Goal: Task Accomplishment & Management: Manage account settings

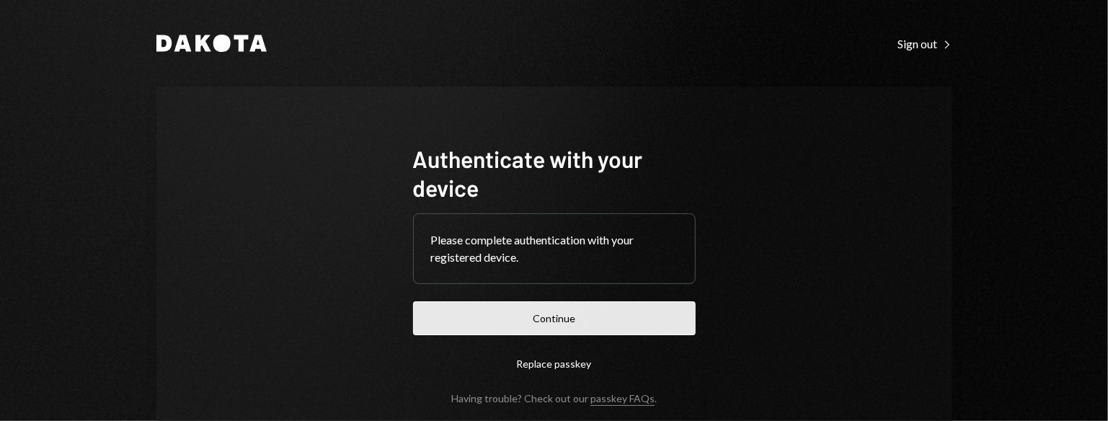
click at [548, 328] on button "Continue" at bounding box center [554, 318] width 282 height 34
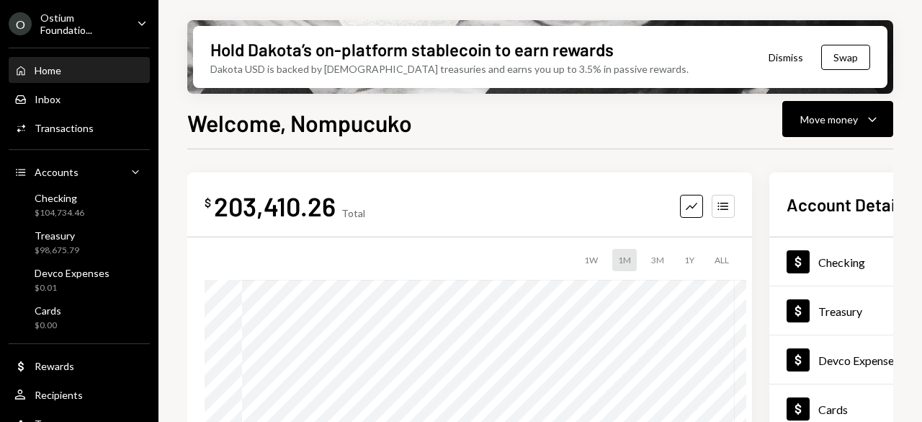
click at [58, 68] on div "Home" at bounding box center [48, 70] width 27 height 12
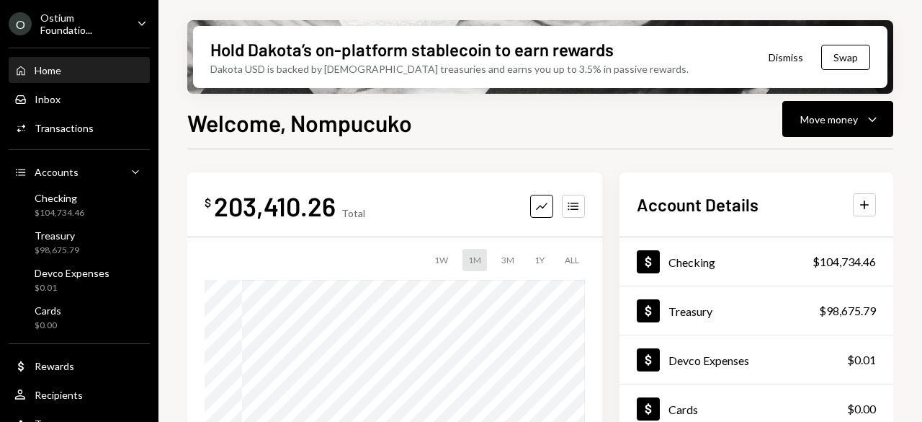
click at [134, 17] on icon "Caret Down" at bounding box center [142, 23] width 16 height 16
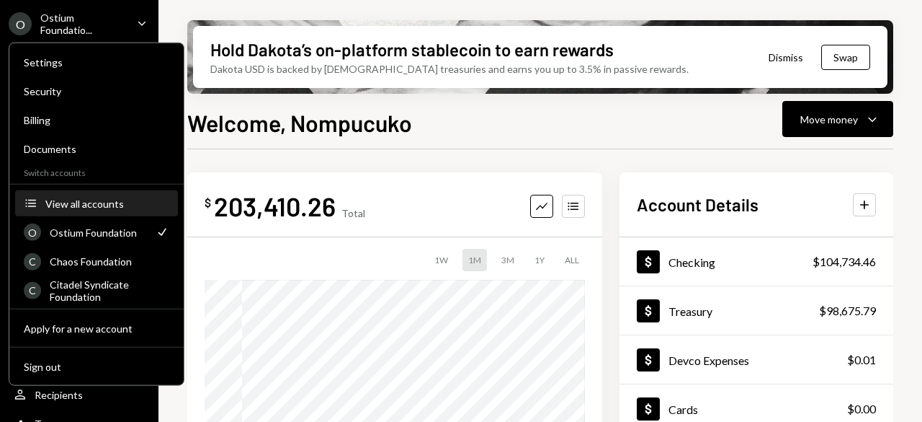
click at [69, 203] on div "View all accounts" at bounding box center [107, 203] width 124 height 12
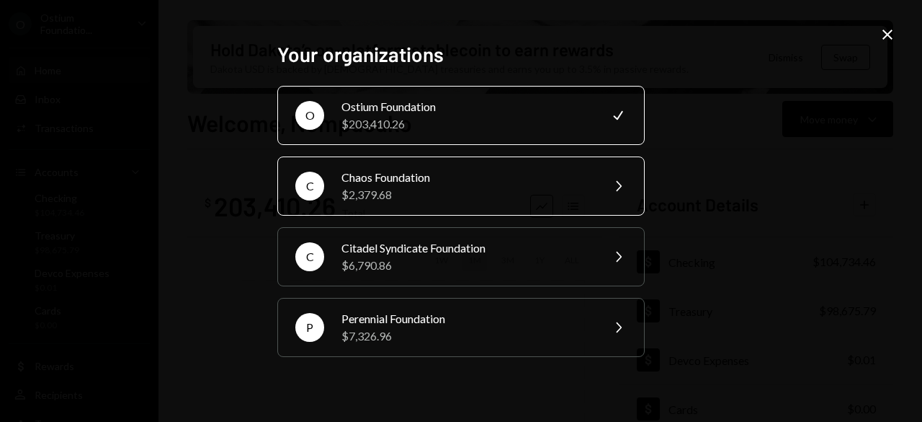
click at [411, 186] on div "$2,379.68" at bounding box center [467, 194] width 251 height 17
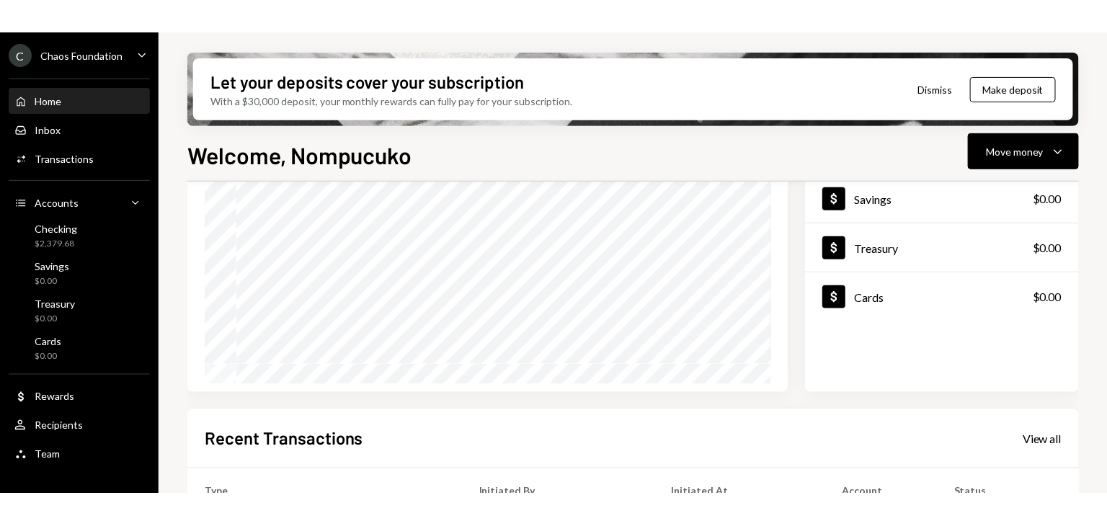
scroll to position [144, 0]
